Goal: Task Accomplishment & Management: Manage account settings

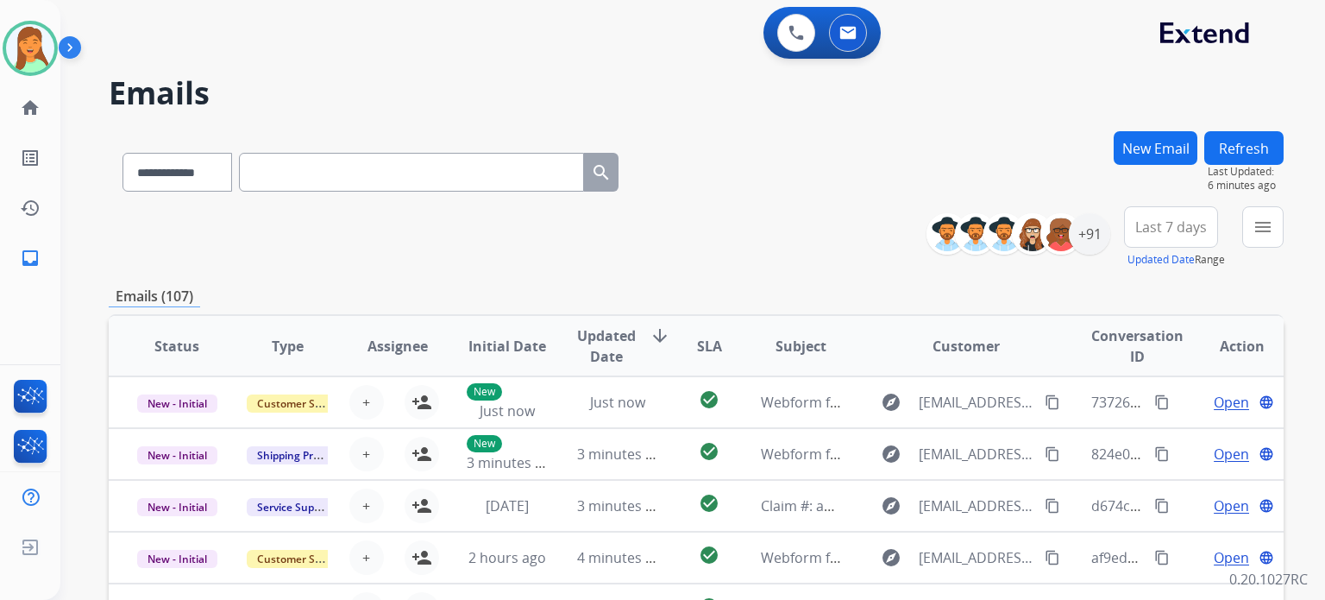
click at [541, 161] on input "text" at bounding box center [411, 172] width 345 height 39
paste input "**********"
type input "**********"
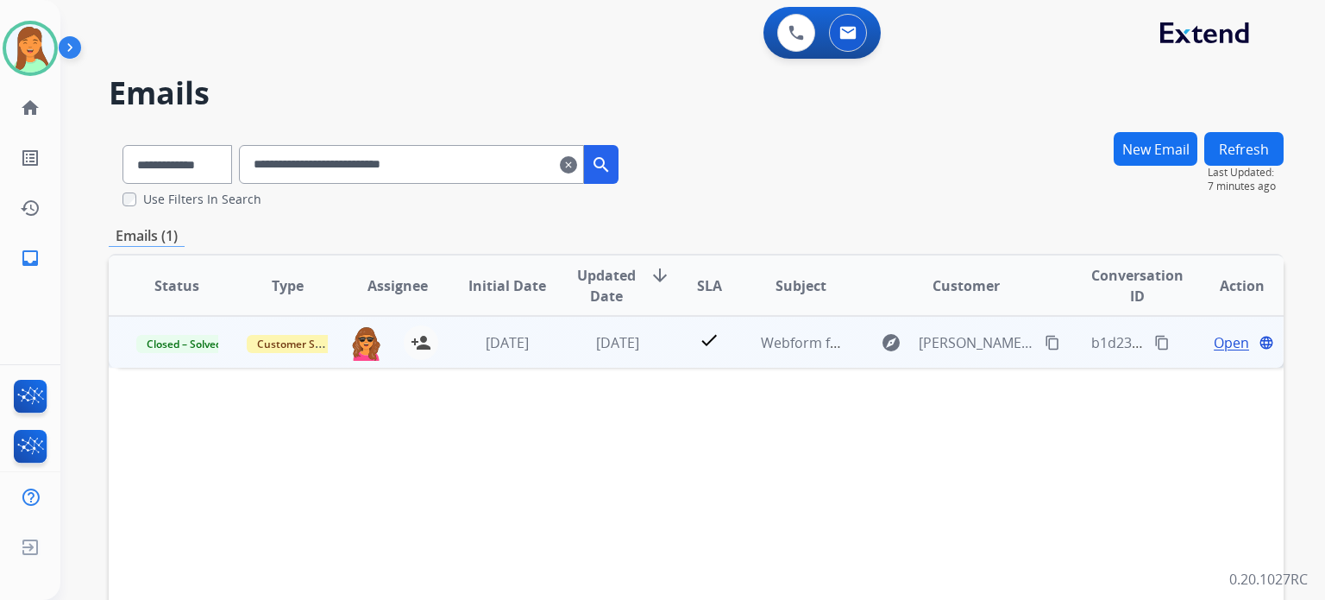
click at [1224, 332] on span "Open" at bounding box center [1231, 342] width 35 height 21
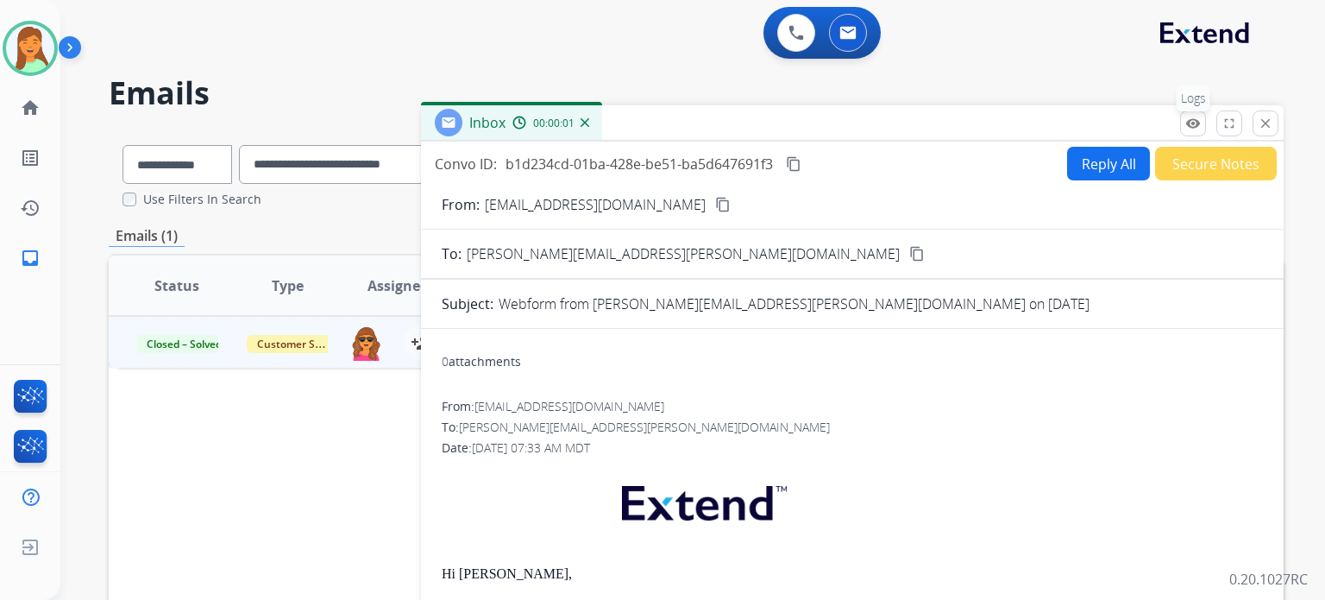
click at [1193, 126] on mat-icon "remove_red_eye" at bounding box center [1193, 124] width 16 height 16
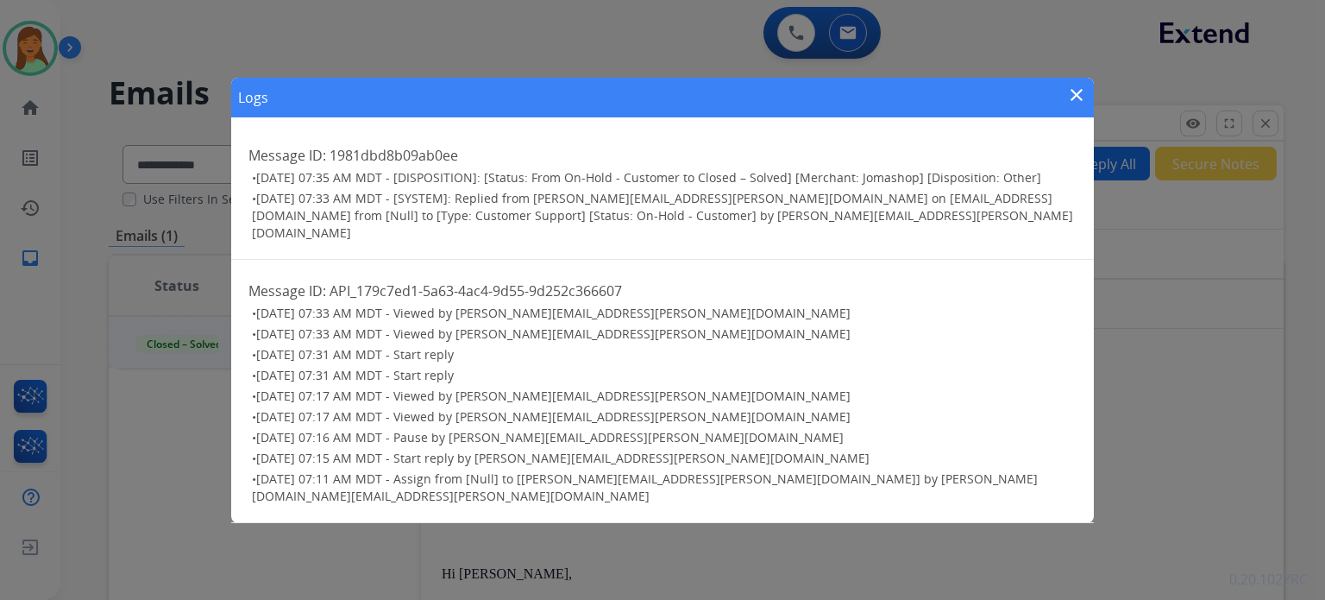
click at [1069, 105] on mat-icon "close" at bounding box center [1076, 95] width 21 height 21
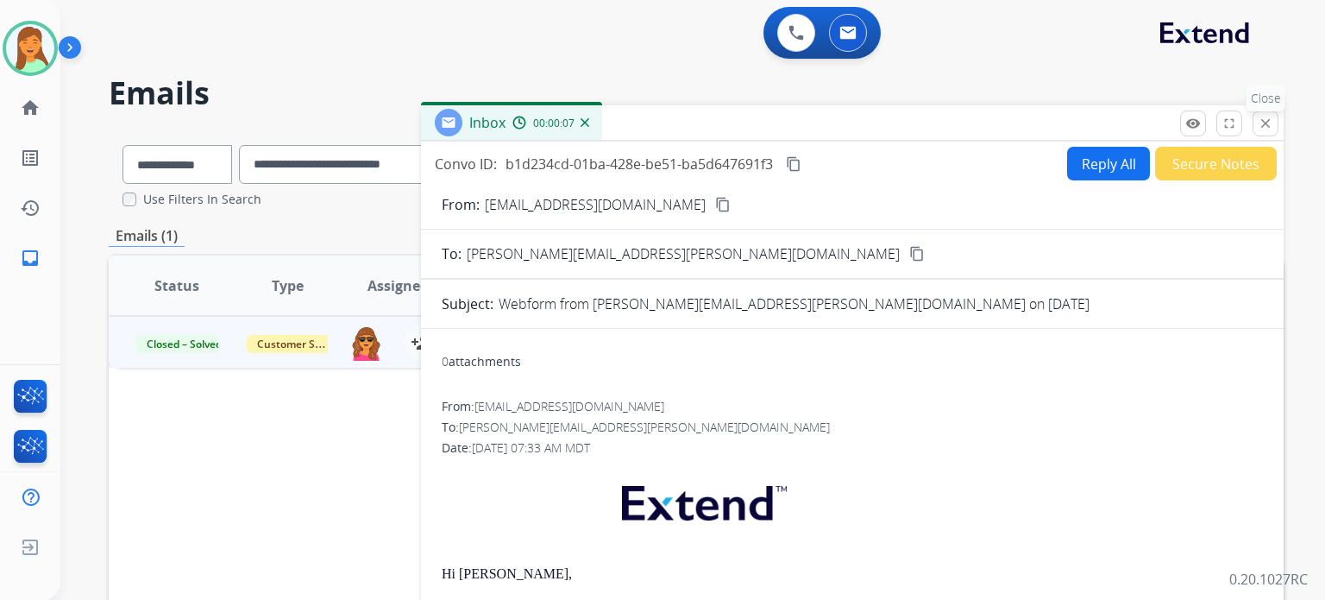
click at [1271, 132] on button "close Close" at bounding box center [1266, 123] width 26 height 26
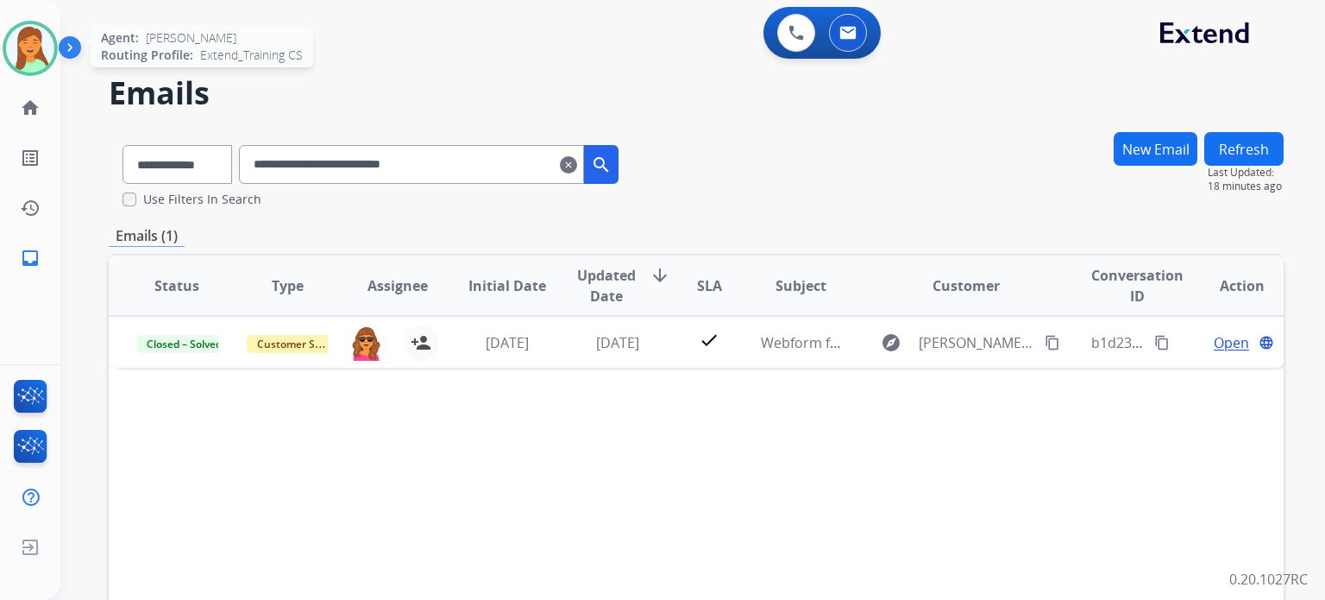
click at [41, 54] on img at bounding box center [30, 48] width 48 height 48
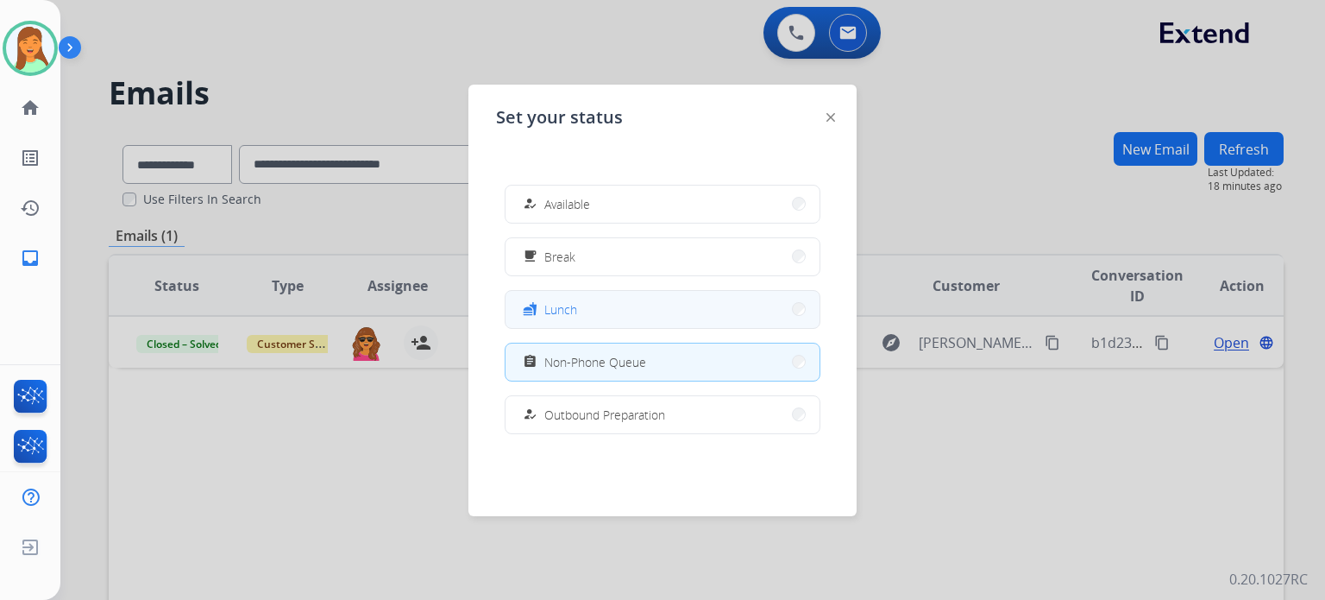
click at [667, 298] on button "fastfood Lunch" at bounding box center [662, 309] width 314 height 37
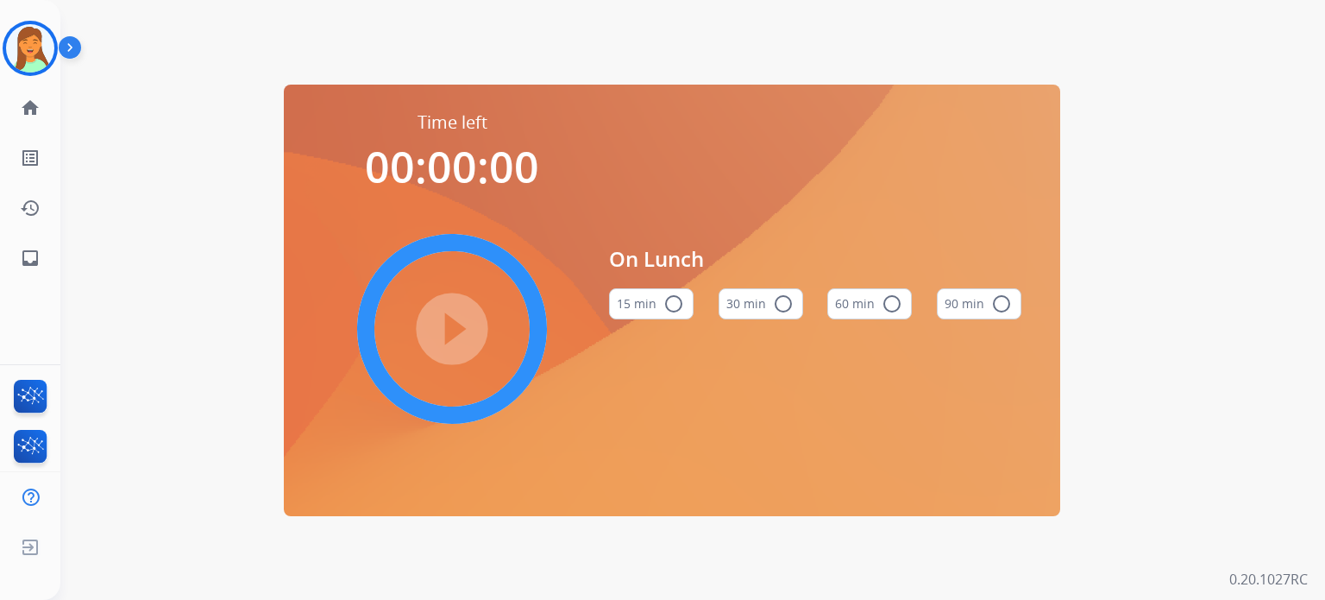
click at [773, 303] on mat-icon "radio_button_unchecked" at bounding box center [783, 303] width 21 height 21
click at [453, 339] on mat-icon "play_circle_filled" at bounding box center [452, 328] width 21 height 21
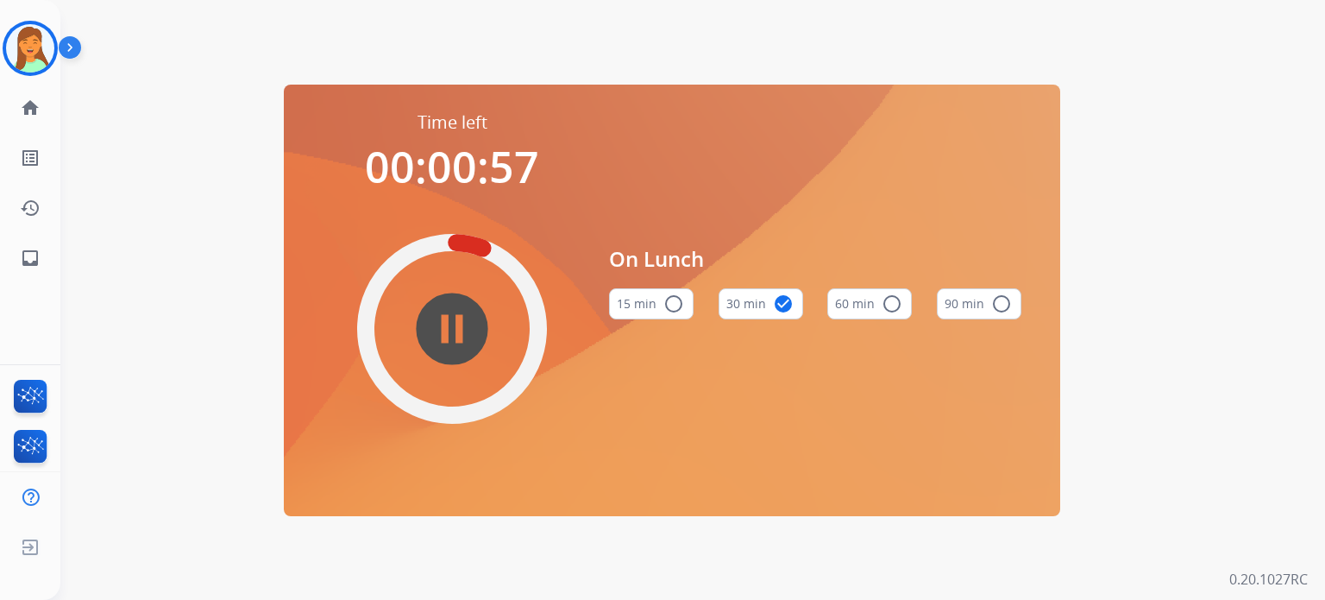
click at [462, 323] on mat-icon "pause_circle_filled" at bounding box center [452, 328] width 21 height 21
click at [25, 53] on img at bounding box center [30, 48] width 48 height 48
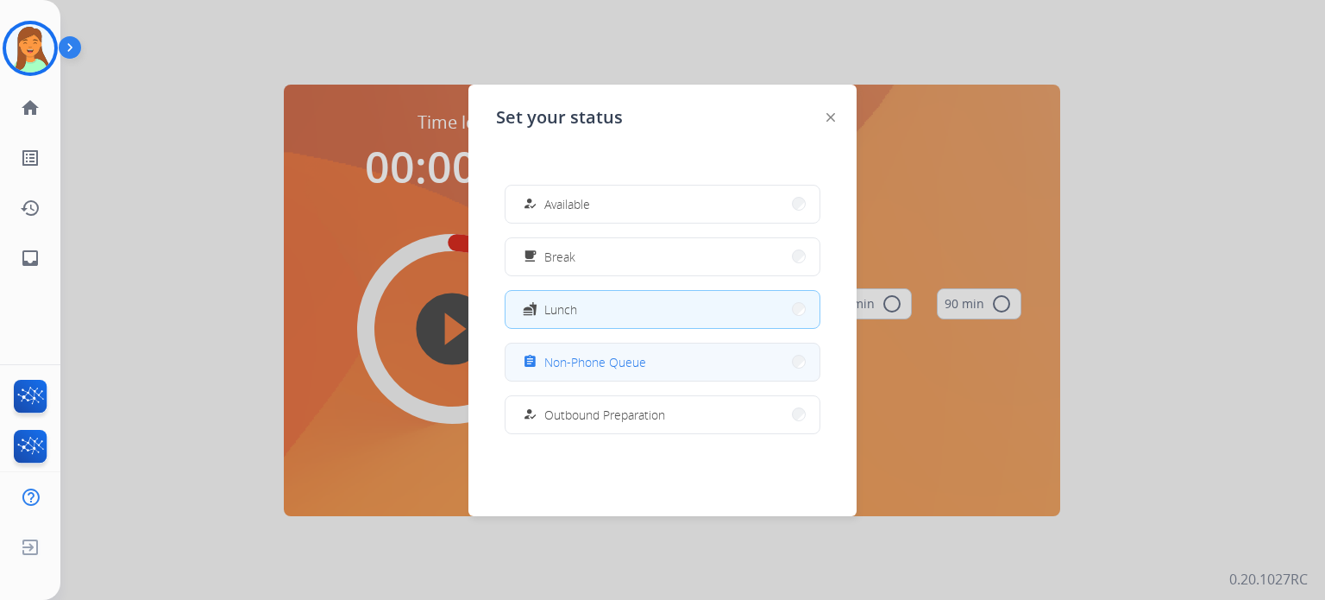
click at [618, 366] on span "Non-Phone Queue" at bounding box center [595, 362] width 102 height 18
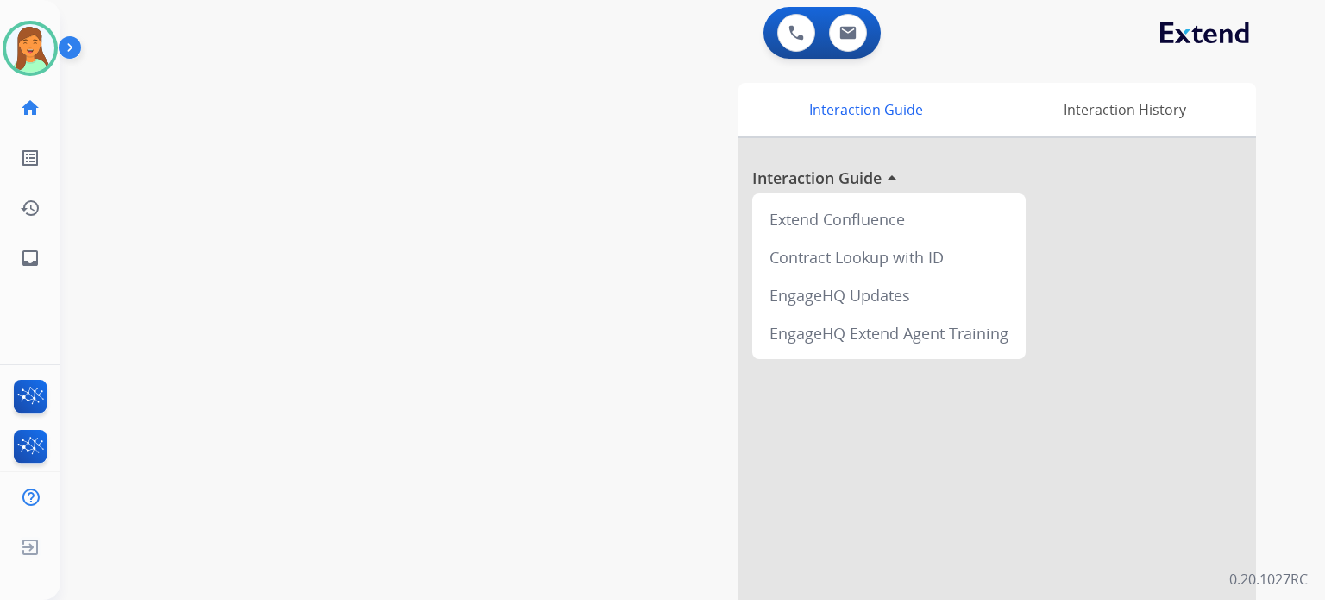
click at [501, 265] on div "swap_horiz Break voice bridge close_fullscreen Connect 3-Way Call merge_type Se…" at bounding box center [671, 421] width 1223 height 719
